Goal: Find contact information: Find contact information

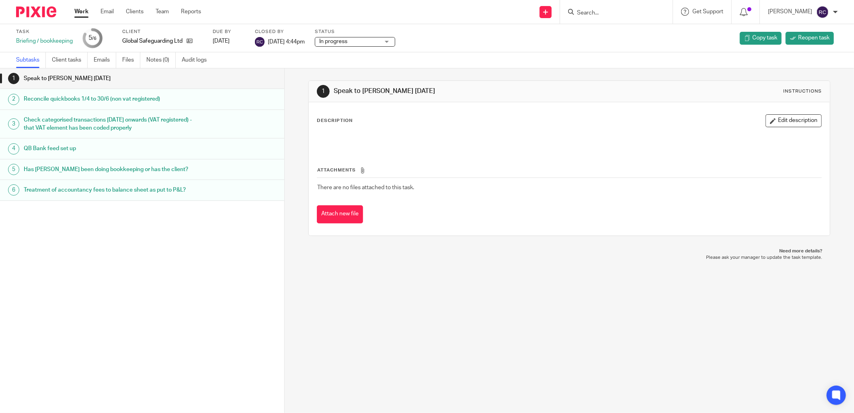
click at [82, 10] on link "Work" at bounding box center [81, 12] width 14 height 8
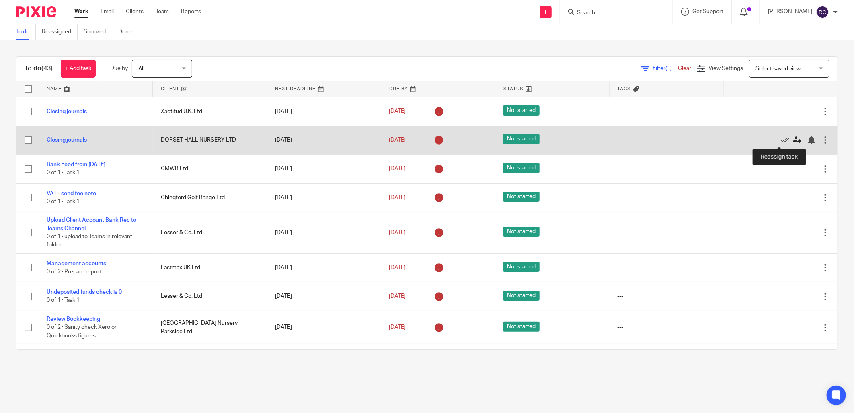
click at [793, 142] on icon at bounding box center [797, 140] width 8 height 8
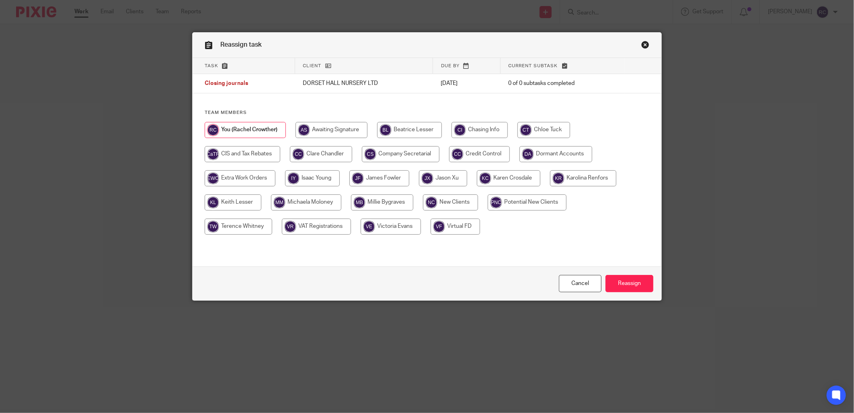
click at [227, 227] on input "radio" at bounding box center [239, 226] width 68 height 16
radio input "true"
click at [633, 282] on input "Reassign" at bounding box center [630, 283] width 48 height 17
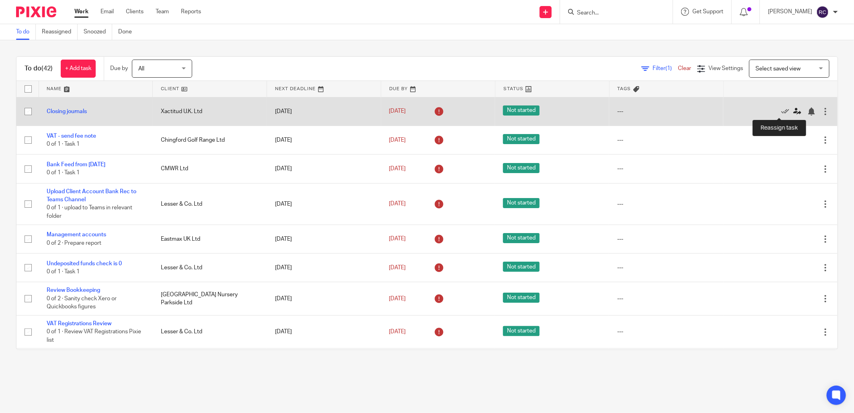
click at [793, 110] on icon at bounding box center [797, 111] width 8 height 8
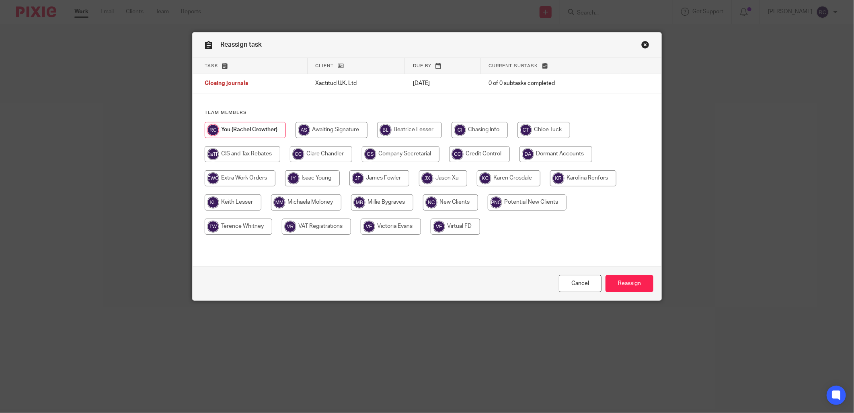
click at [232, 226] on input "radio" at bounding box center [239, 226] width 68 height 16
radio input "true"
click at [630, 283] on input "Reassign" at bounding box center [630, 283] width 48 height 17
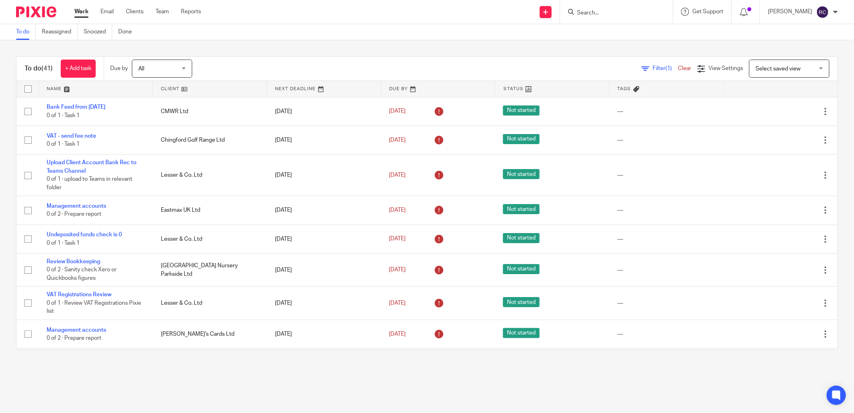
click at [610, 14] on input "Search" at bounding box center [612, 13] width 72 height 7
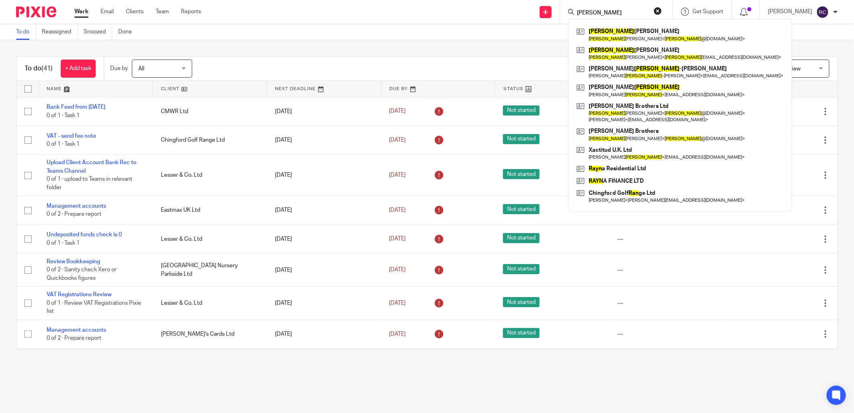
type input "ryan"
click at [585, 385] on main "To do Reassigned Snoozed Done To do (41) + Add task Due by All All Today Tomorr…" at bounding box center [427, 206] width 854 height 413
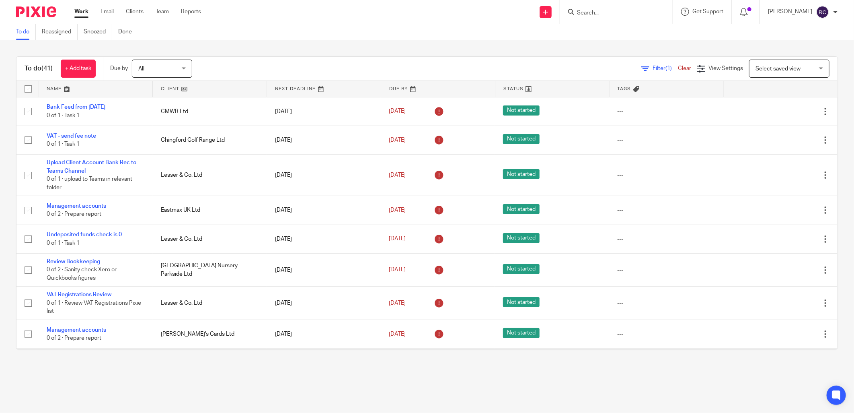
click at [685, 390] on main "To do Reassigned Snoozed Done To do (41) + Add task Due by All All Today Tomorr…" at bounding box center [427, 206] width 854 height 413
click at [593, 11] on input "Search" at bounding box center [612, 13] width 72 height 7
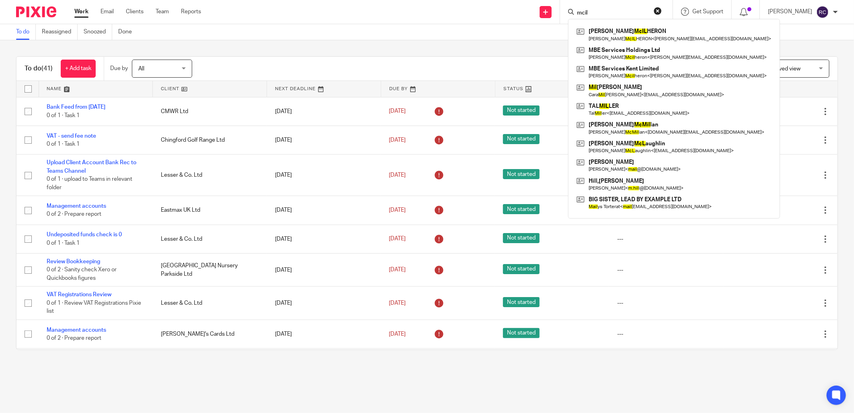
type input "mcil"
drag, startPoint x: 596, startPoint y: 13, endPoint x: 530, endPoint y: 21, distance: 66.4
click at [530, 21] on div "Send new email Create task Add client mcil IAN McIL HERON IAN McIL HERON < ian.…" at bounding box center [533, 12] width 641 height 24
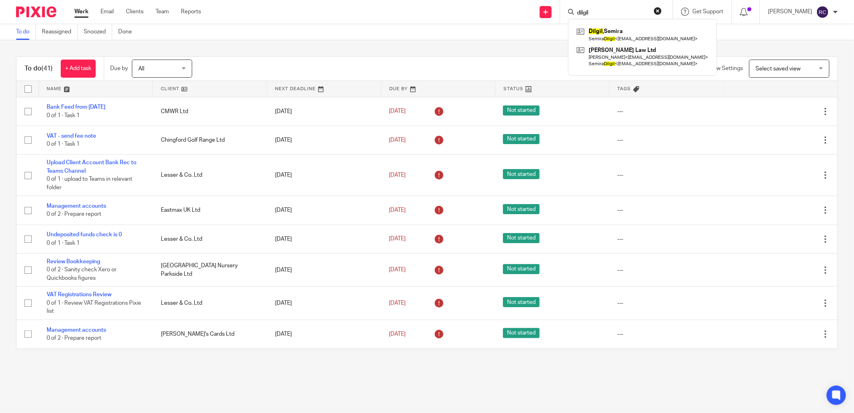
type input "dilgil"
click at [609, 35] on link at bounding box center [643, 34] width 136 height 18
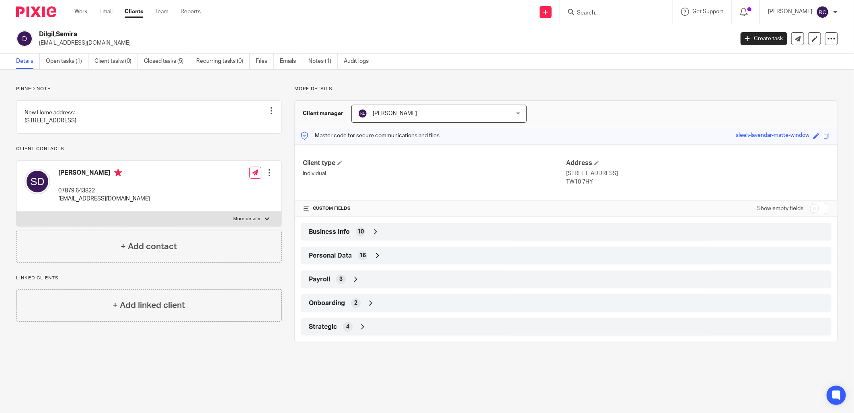
drag, startPoint x: 38, startPoint y: 45, endPoint x: 117, endPoint y: 46, distance: 78.8
click at [117, 46] on div "Dilgil,Semira [EMAIL_ADDRESS][DOMAIN_NAME]" at bounding box center [372, 38] width 712 height 17
copy p "[EMAIL_ADDRESS][DOMAIN_NAME]"
click at [528, 41] on p "[EMAIL_ADDRESS][DOMAIN_NAME]" at bounding box center [384, 43] width 690 height 8
click at [606, 11] on input "Search" at bounding box center [612, 13] width 72 height 7
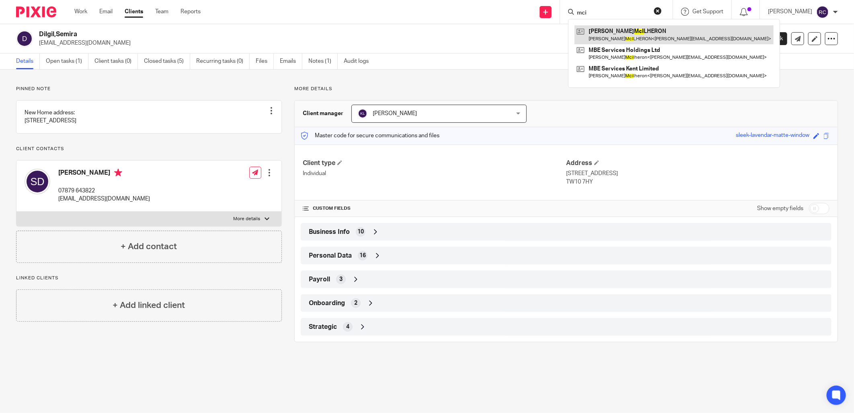
type input "mci"
click at [610, 38] on link at bounding box center [674, 34] width 199 height 18
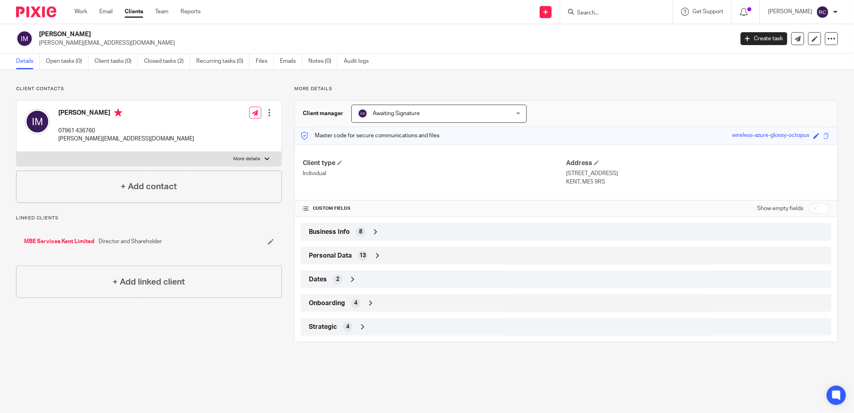
drag, startPoint x: 37, startPoint y: 43, endPoint x: 121, endPoint y: 45, distance: 83.7
click at [121, 45] on div "[PERSON_NAME] [PERSON_NAME][EMAIL_ADDRESS][DOMAIN_NAME]" at bounding box center [372, 38] width 712 height 17
copy p "[PERSON_NAME][EMAIL_ADDRESS][DOMAIN_NAME]"
